Goal: Information Seeking & Learning: Learn about a topic

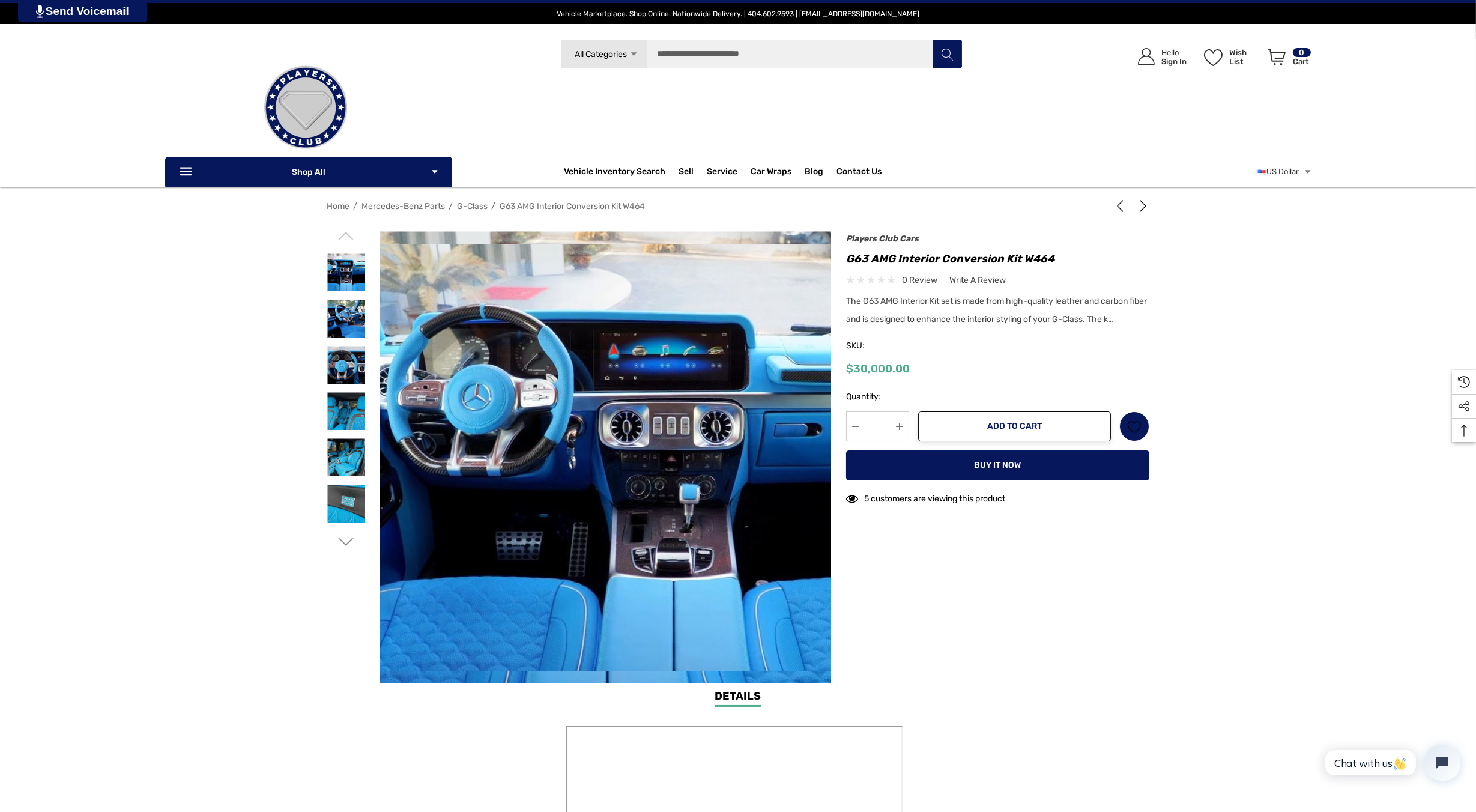
click at [510, 462] on img at bounding box center [672, 458] width 768 height 427
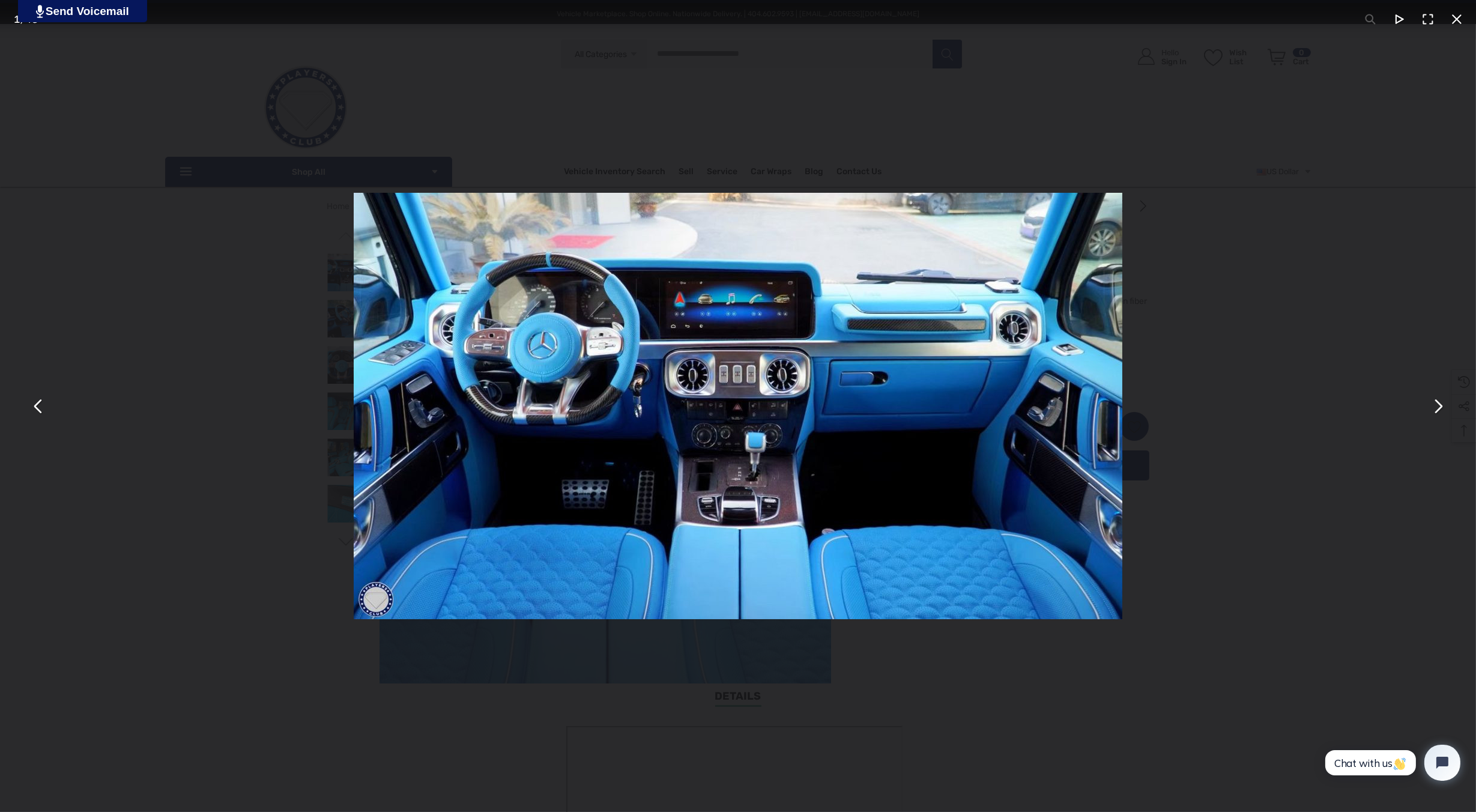
click at [1441, 415] on button "You can close this modal content with the ESC key" at bounding box center [1437, 406] width 29 height 29
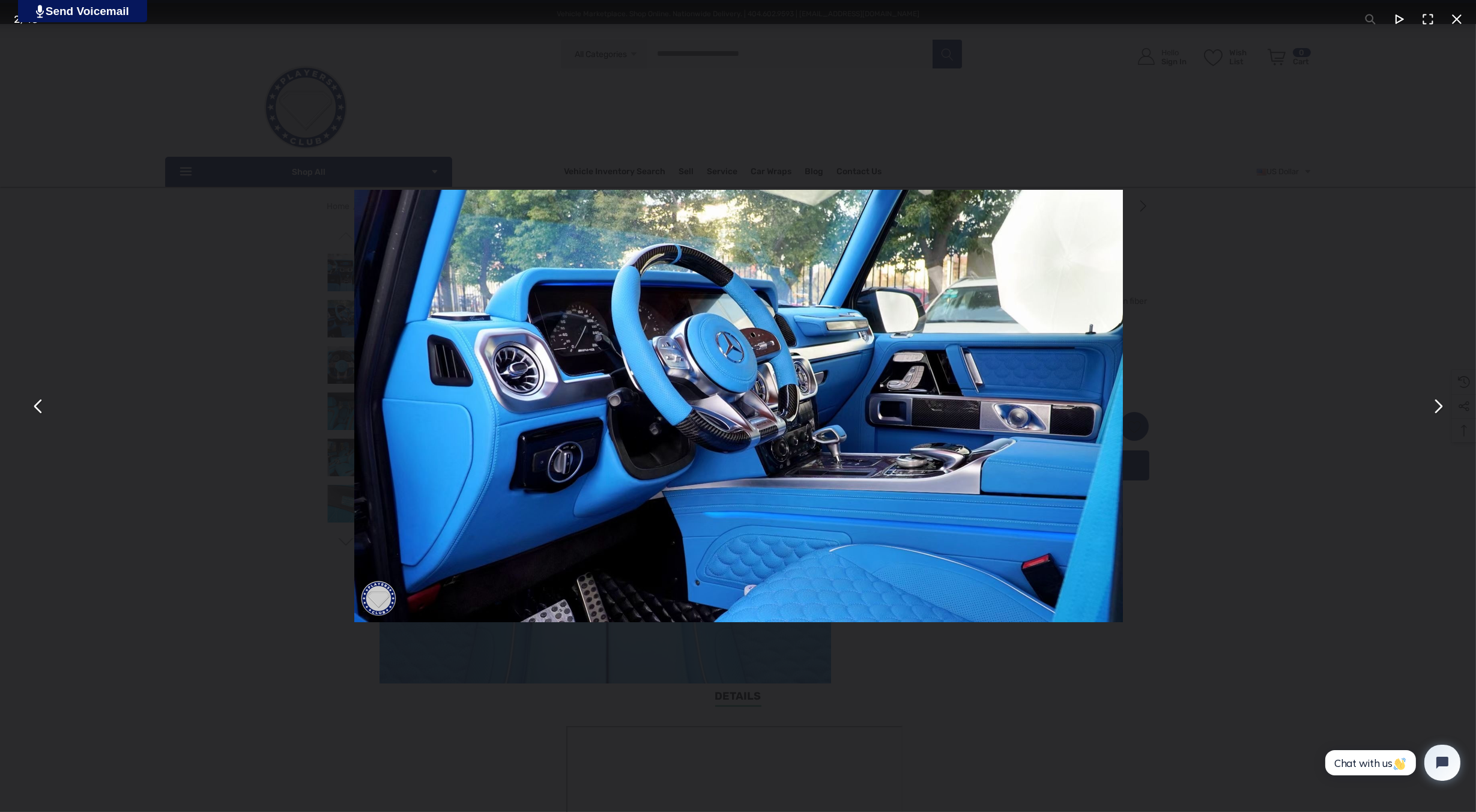
click at [1441, 415] on button "You can close this modal content with the ESC key" at bounding box center [1437, 406] width 29 height 29
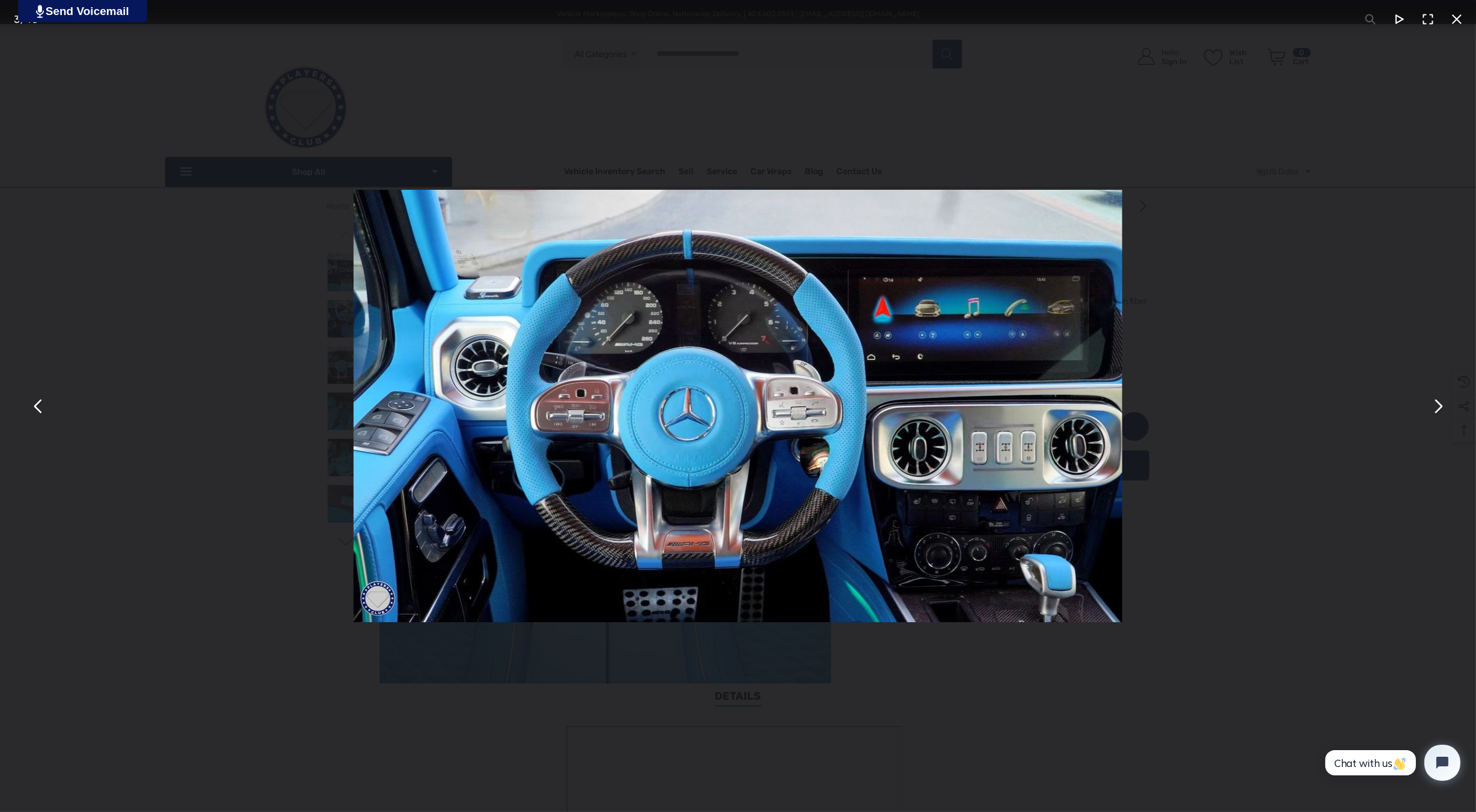
click at [1441, 415] on button "You can close this modal content with the ESC key" at bounding box center [1437, 406] width 29 height 29
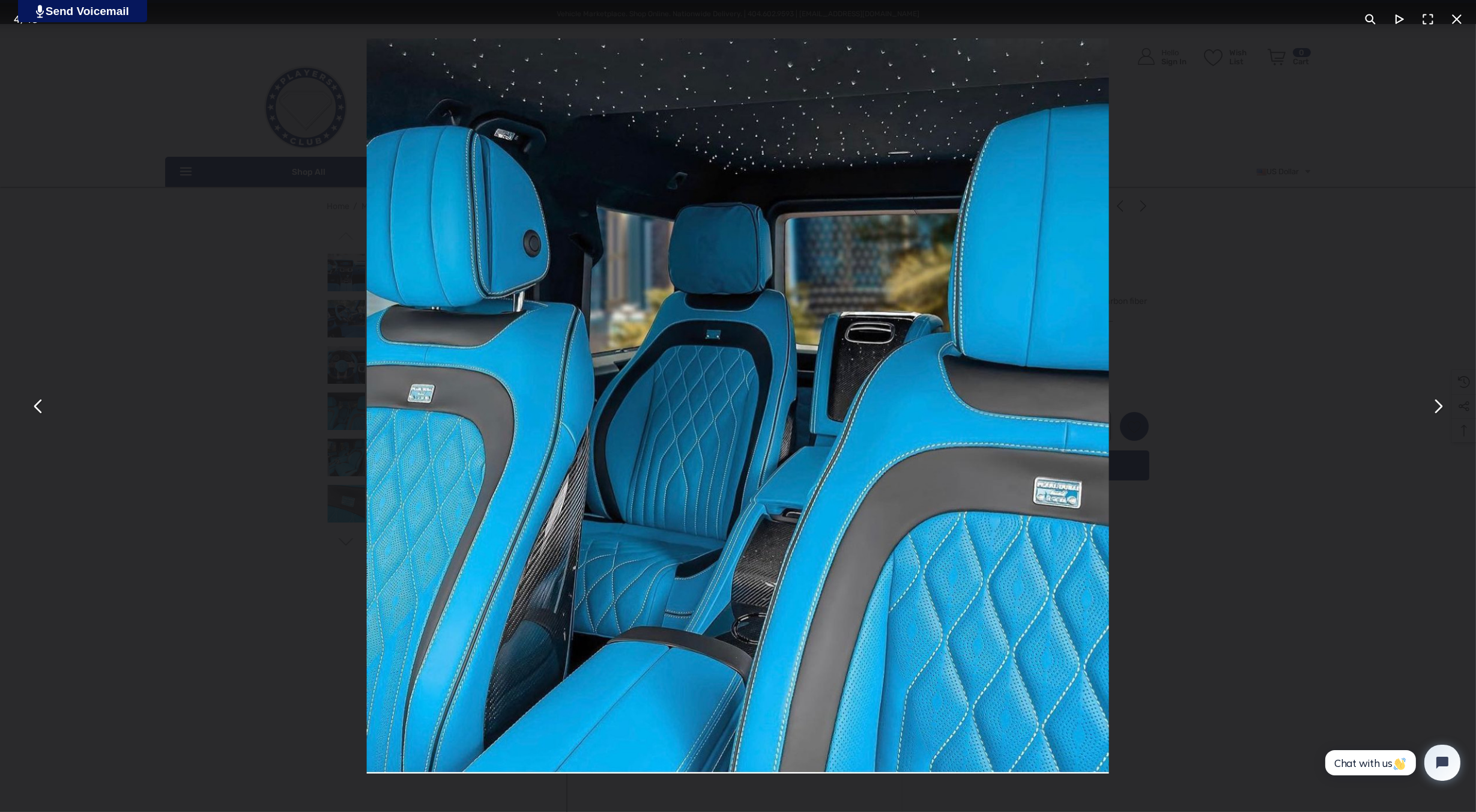
click at [1441, 415] on button "You can close this modal content with the ESC key" at bounding box center [1437, 406] width 29 height 29
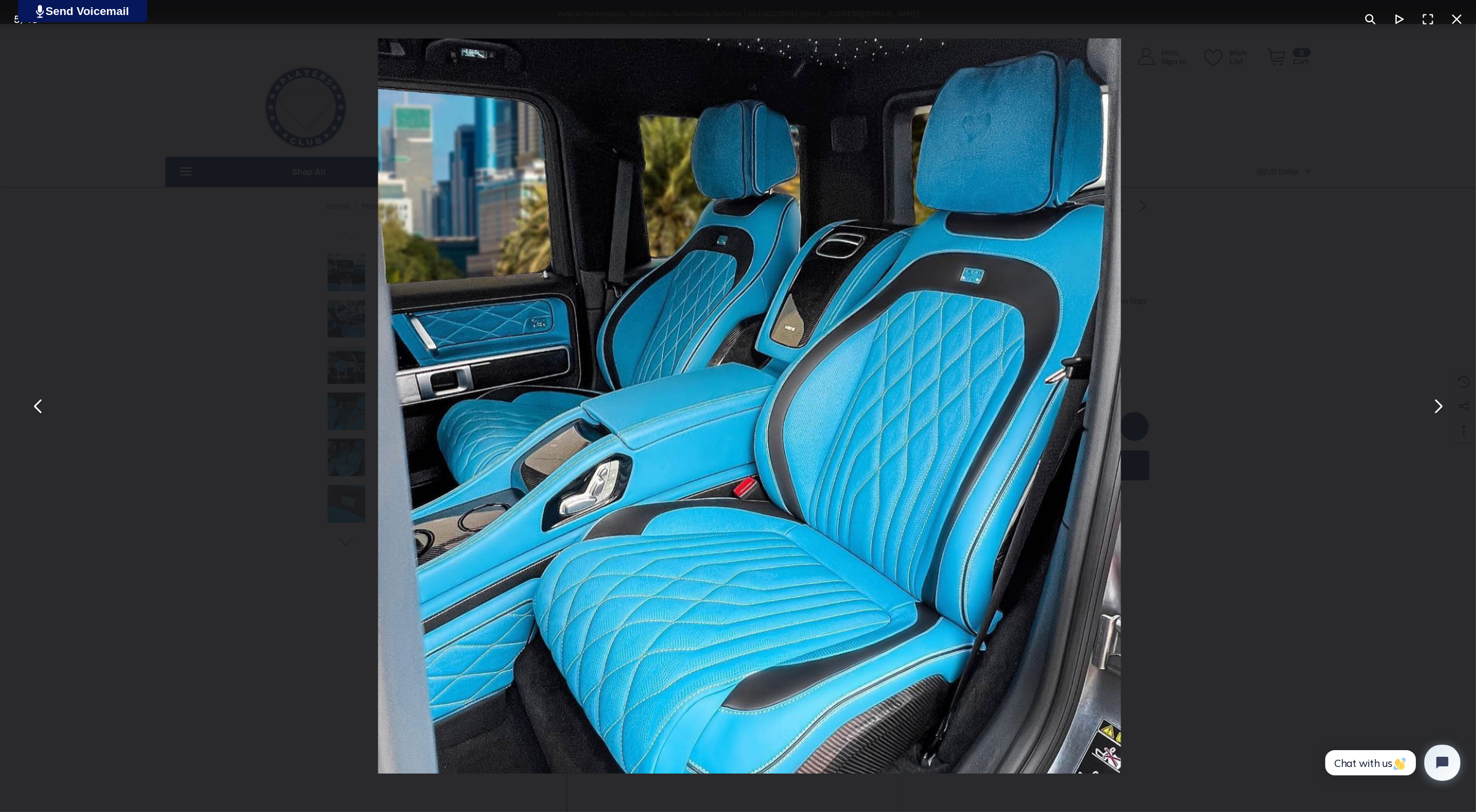
click at [1441, 415] on button "You can close this modal content with the ESC key" at bounding box center [1437, 406] width 29 height 29
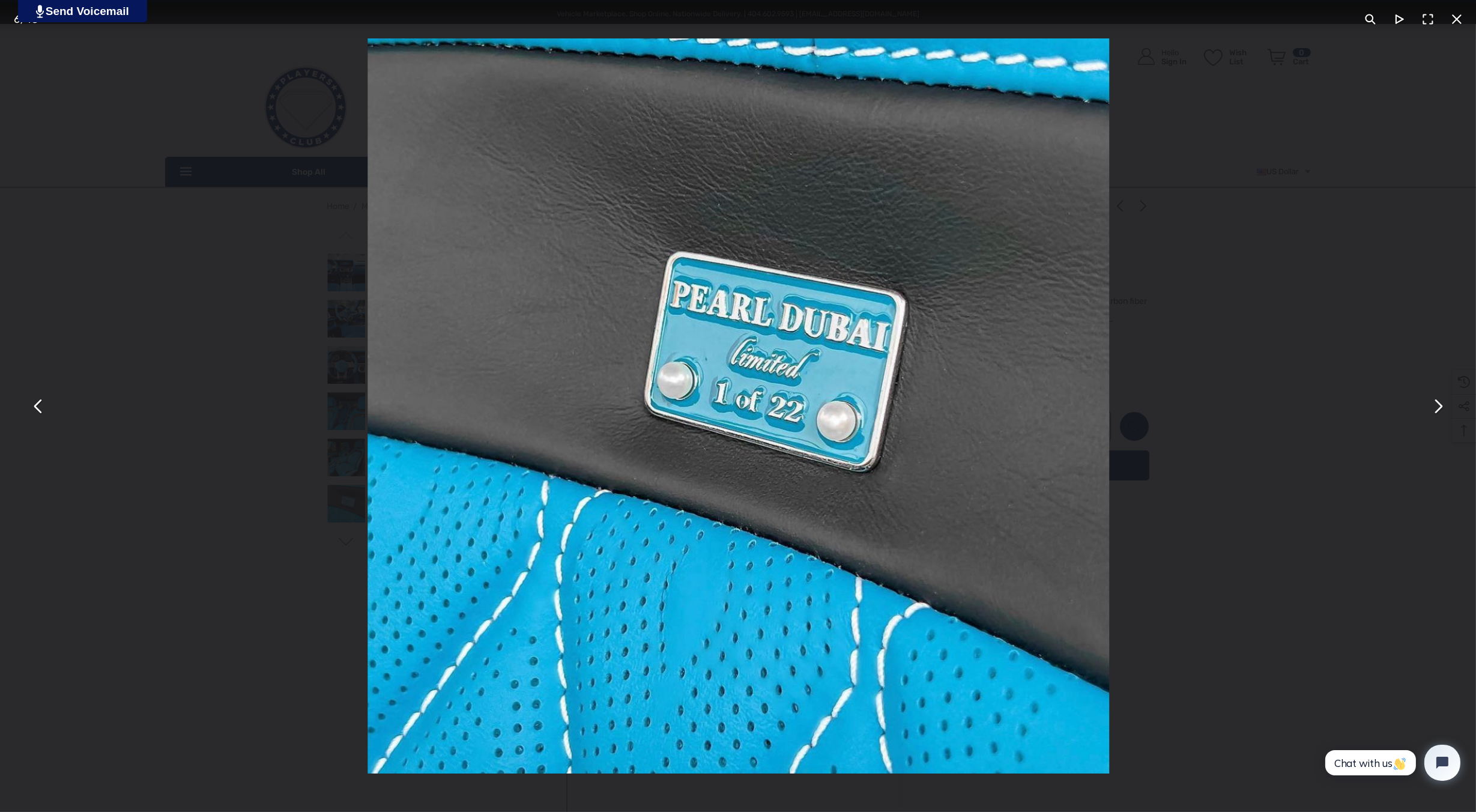
click at [1441, 415] on button "You can close this modal content with the ESC key" at bounding box center [1437, 406] width 29 height 29
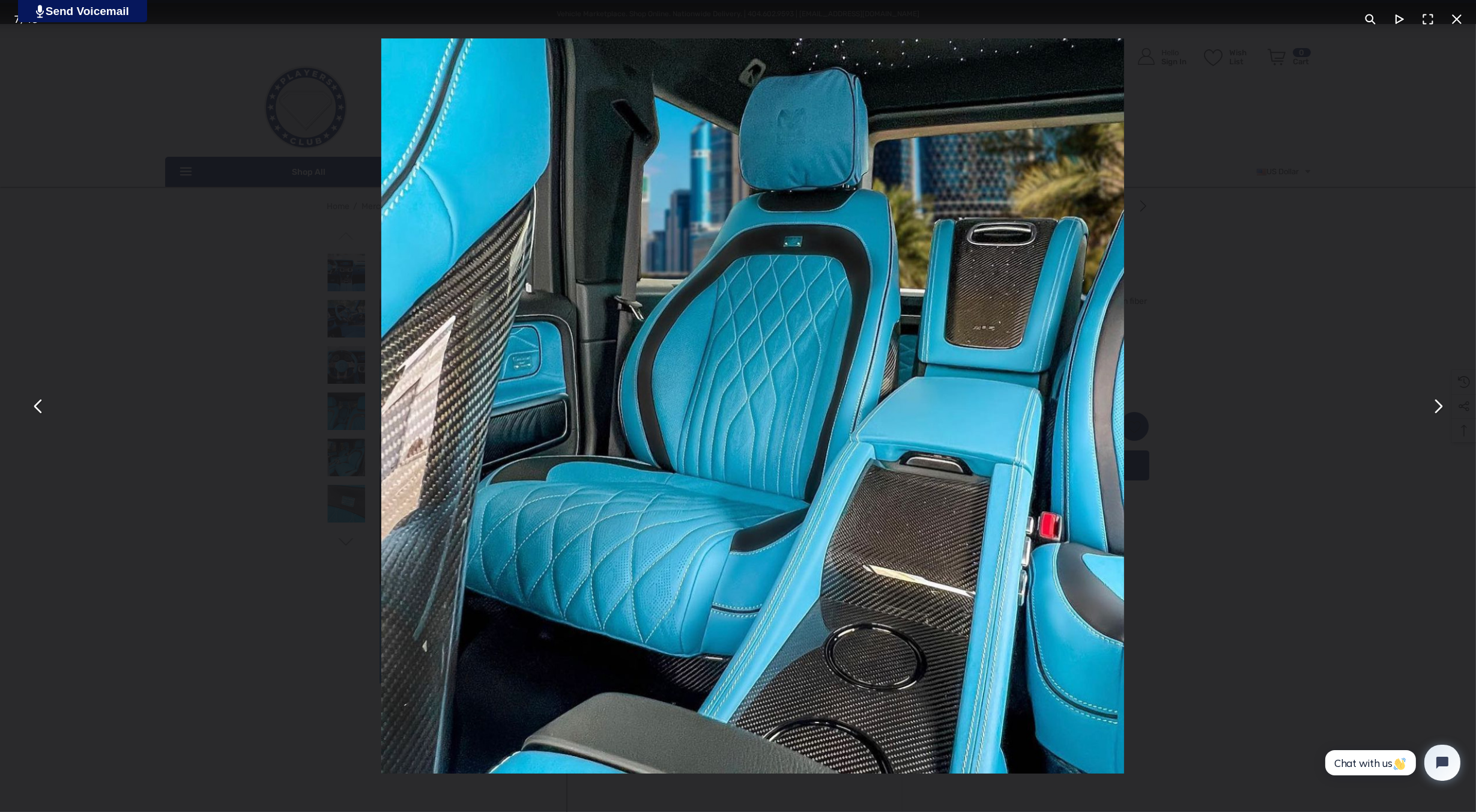
click at [1441, 415] on button "You can close this modal content with the ESC key" at bounding box center [1437, 406] width 29 height 29
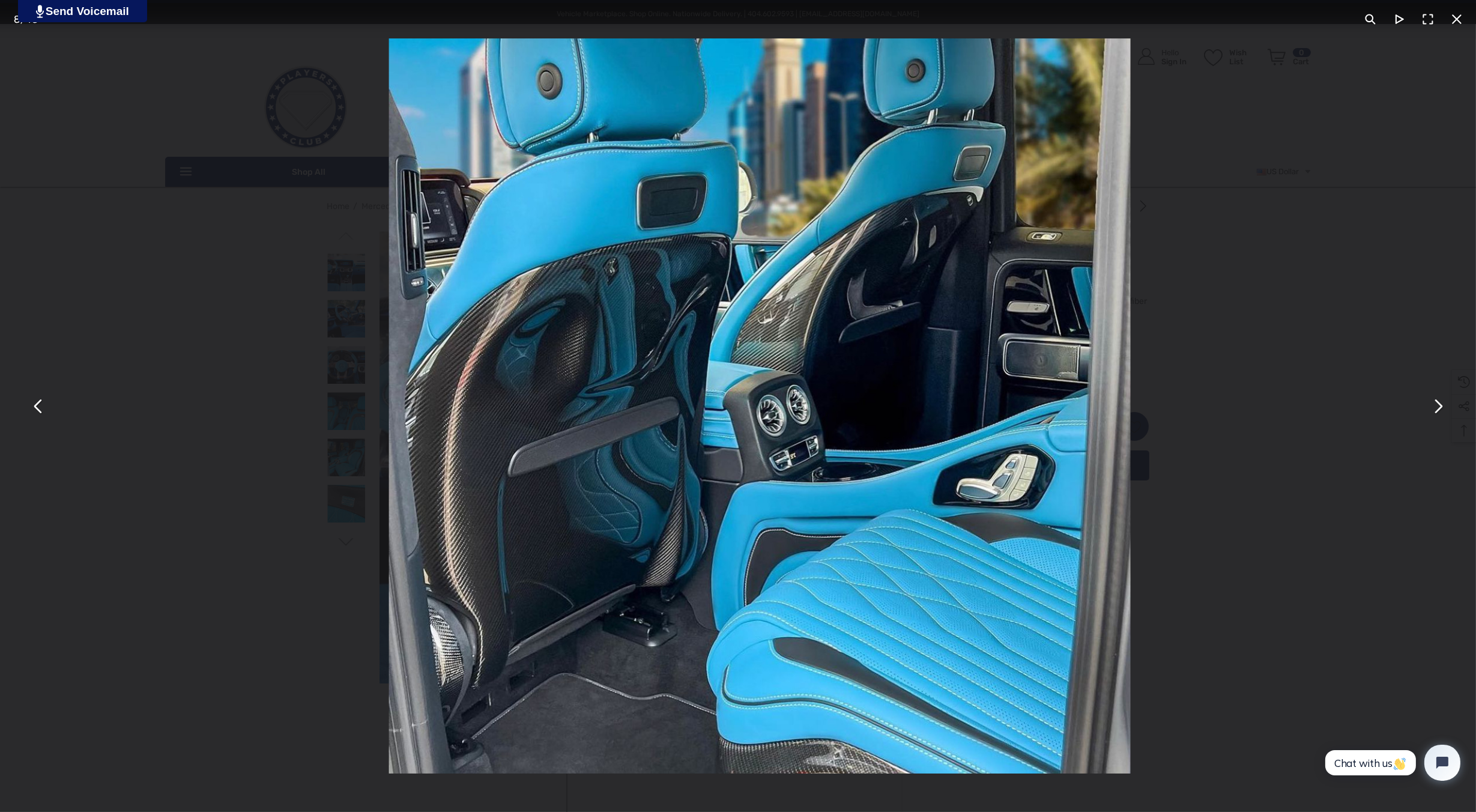
click at [1441, 415] on button "You can close this modal content with the ESC key" at bounding box center [1437, 406] width 29 height 29
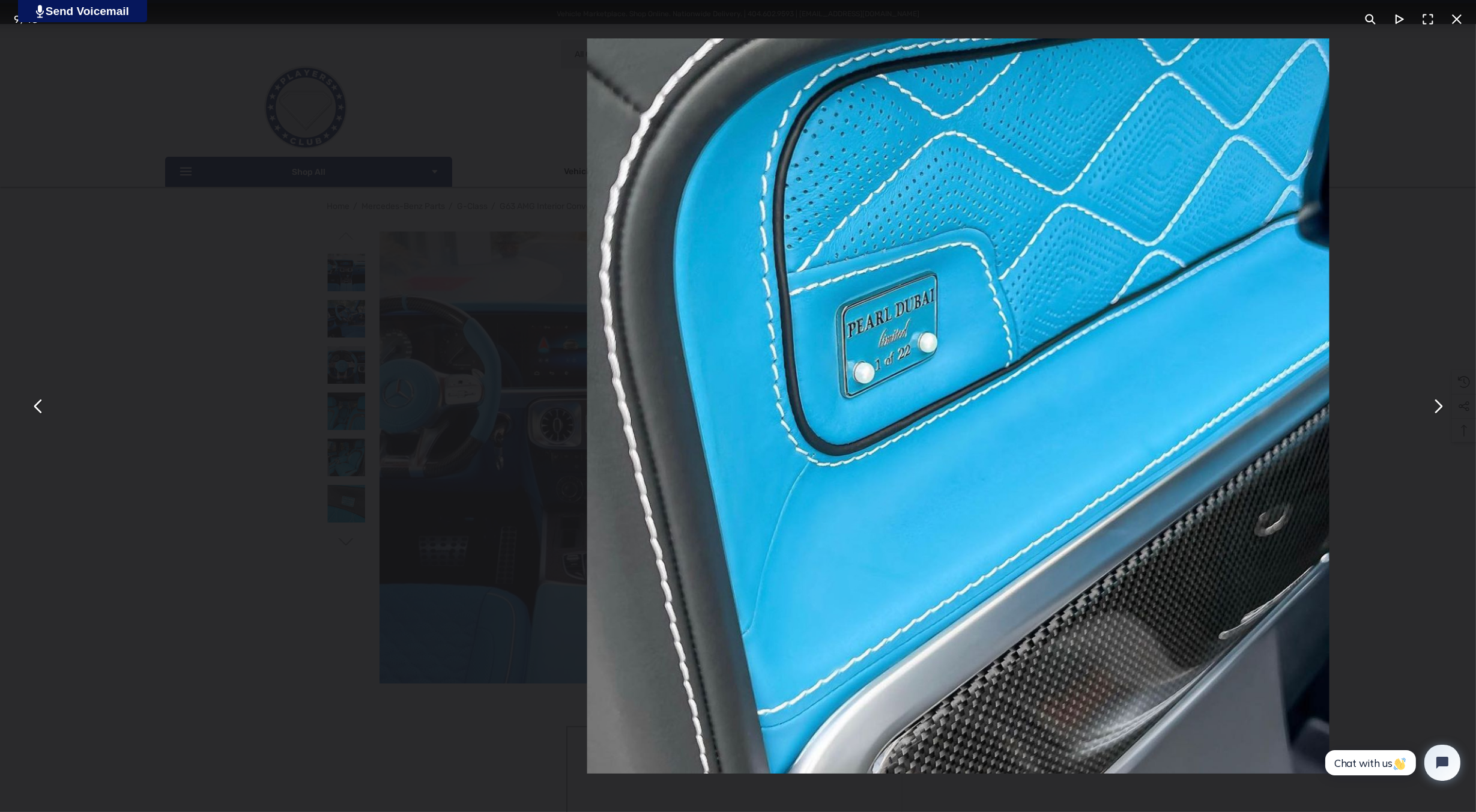
click at [1441, 415] on button "You can close this modal content with the ESC key" at bounding box center [1437, 406] width 29 height 29
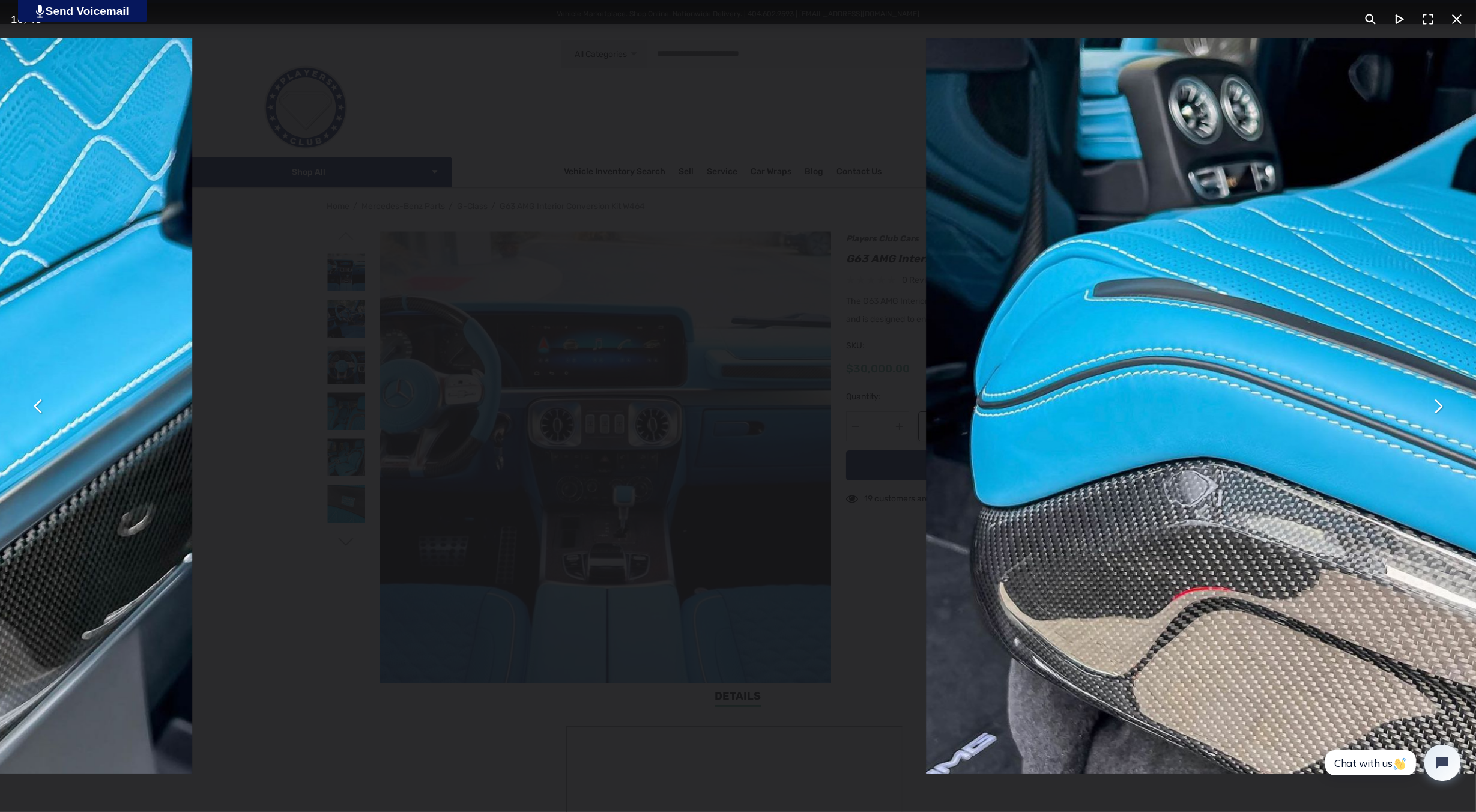
click at [1441, 415] on button "You can close this modal content with the ESC key" at bounding box center [1437, 406] width 29 height 29
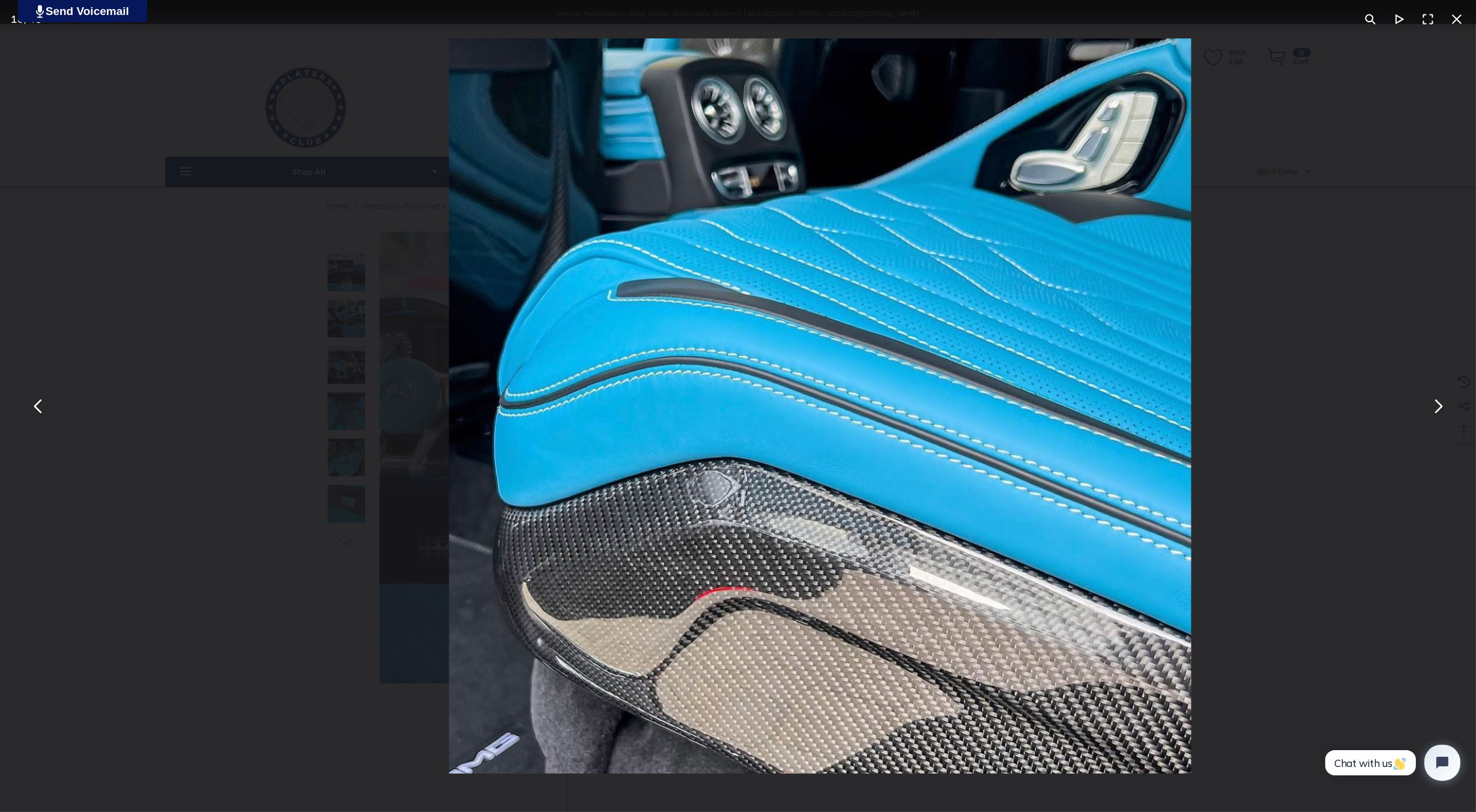
click at [1441, 415] on button "You can close this modal content with the ESC key" at bounding box center [1437, 406] width 29 height 29
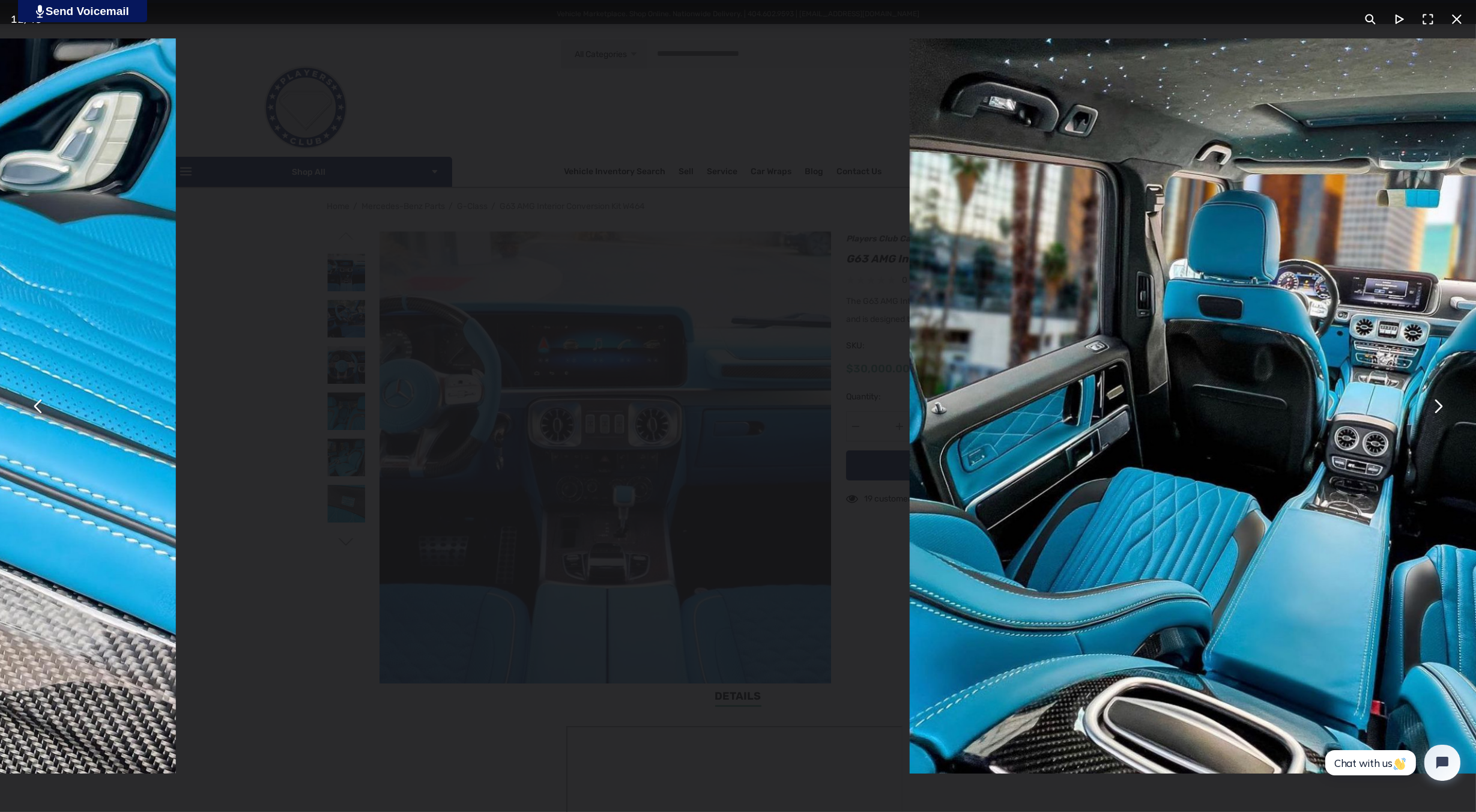
click at [1441, 415] on button "You can close this modal content with the ESC key" at bounding box center [1437, 406] width 29 height 29
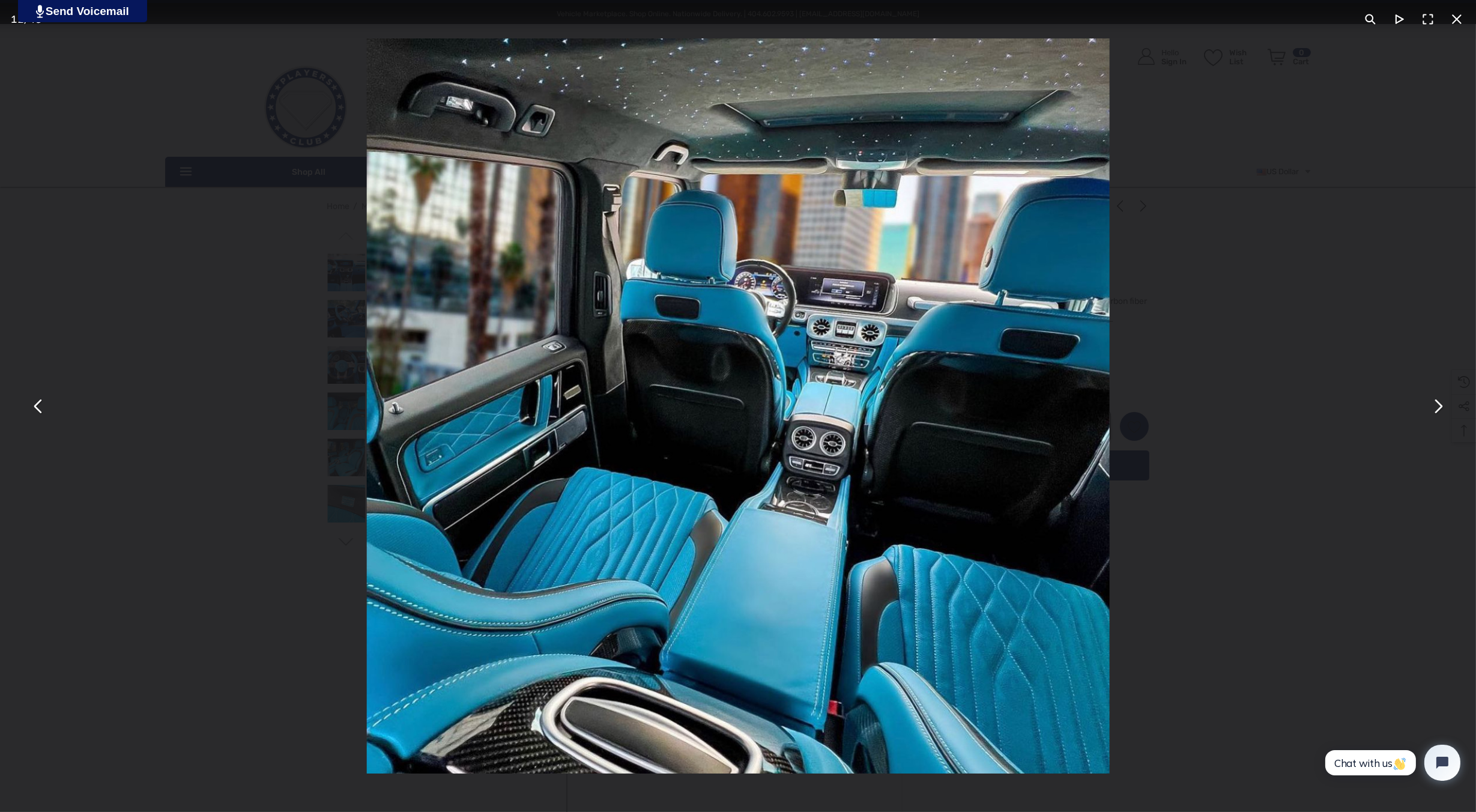
click at [1454, 17] on button "You can close this modal content with the ESC key" at bounding box center [1457, 19] width 29 height 29
